Goal: Navigation & Orientation: Find specific page/section

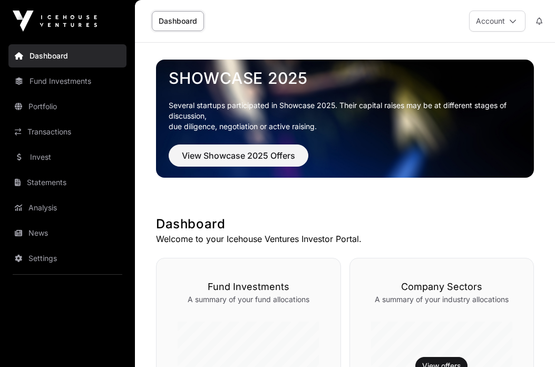
click at [181, 17] on link "Dashboard" at bounding box center [178, 21] width 52 height 20
click at [50, 84] on link "Fund Investments" at bounding box center [67, 81] width 118 height 23
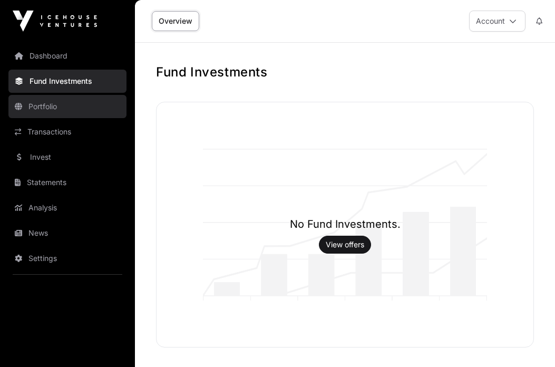
click at [63, 111] on link "Portfolio" at bounding box center [67, 106] width 118 height 23
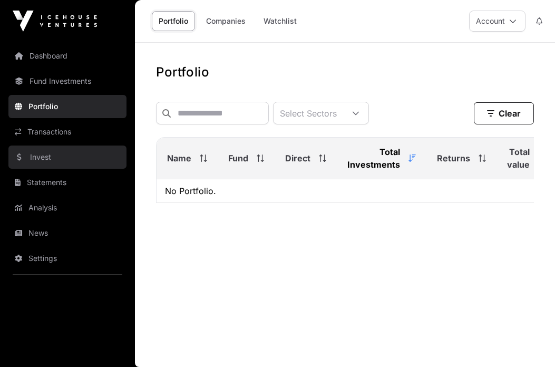
click at [66, 152] on link "Invest" at bounding box center [67, 157] width 118 height 23
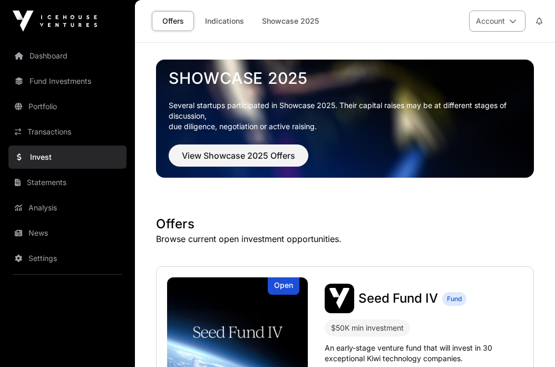
click at [503, 26] on button "Account" at bounding box center [497, 21] width 56 height 21
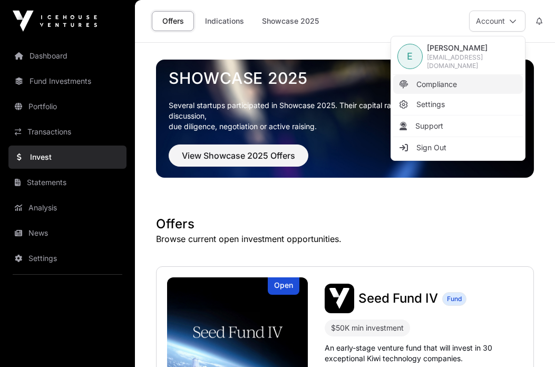
click at [442, 84] on span "Compliance" at bounding box center [437, 84] width 41 height 11
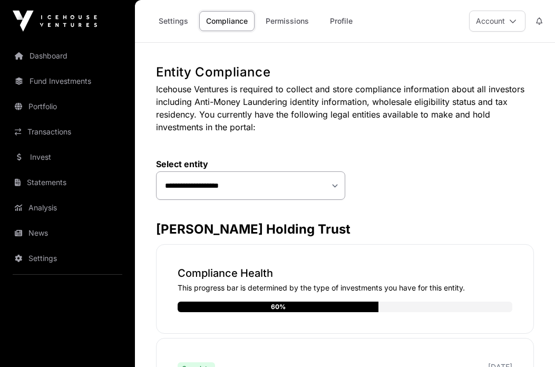
click at [47, 21] on img at bounding box center [55, 21] width 84 height 21
